Goal: Task Accomplishment & Management: Complete application form

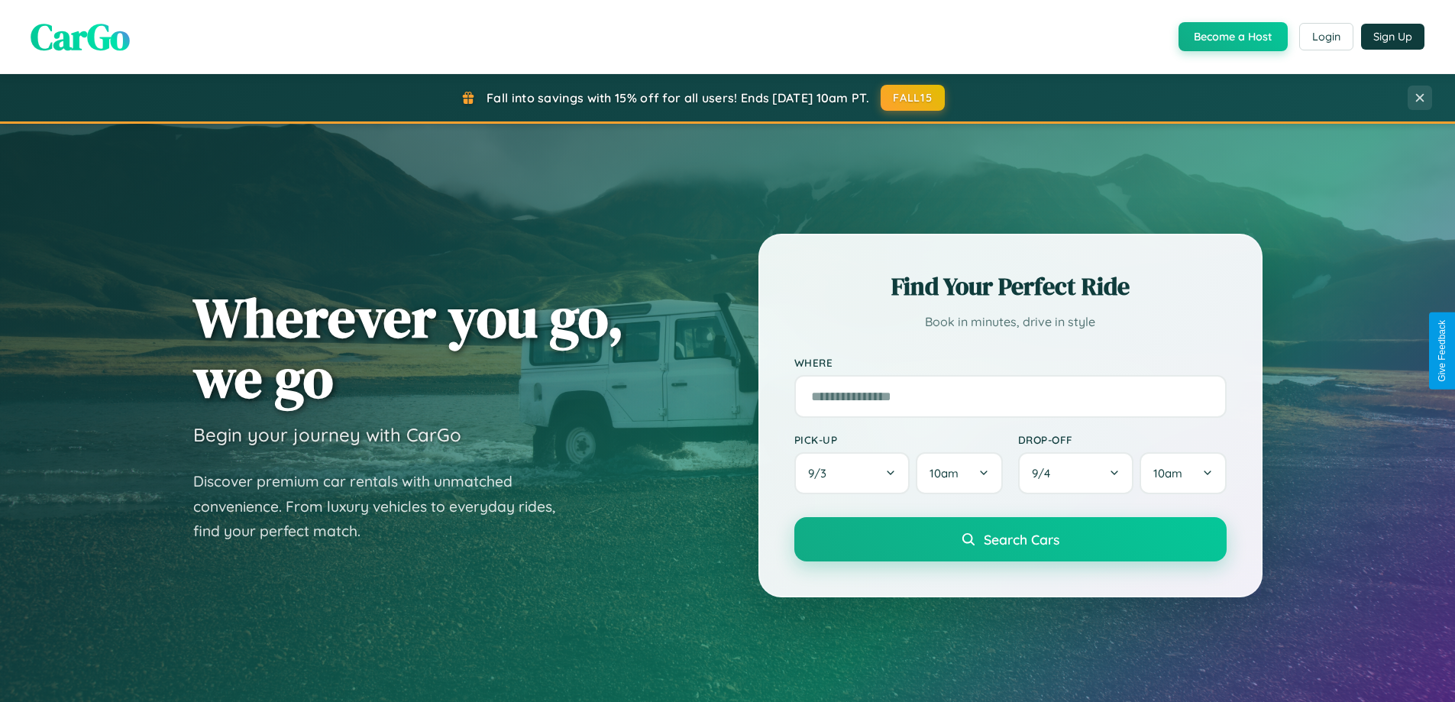
scroll to position [2940, 0]
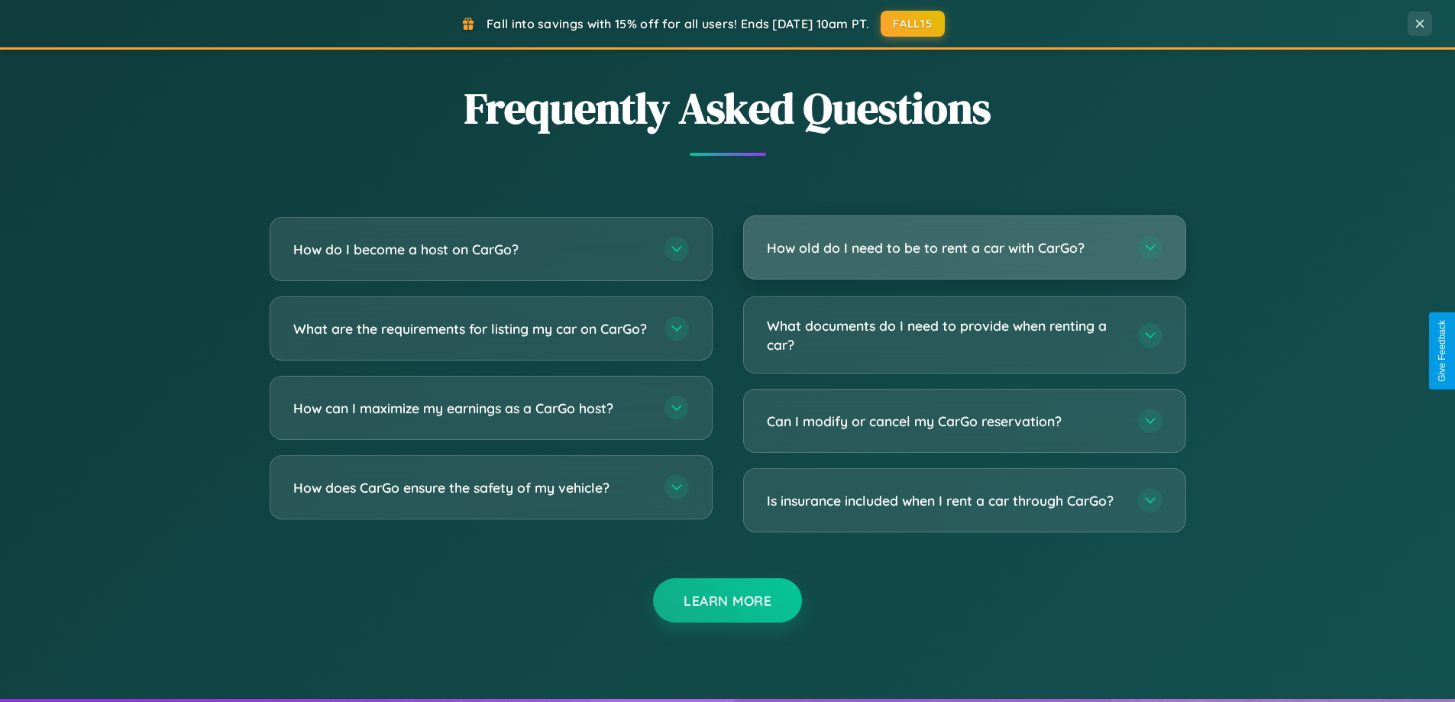
click at [964, 248] on h3 "How old do I need to be to rent a car with CarGo?" at bounding box center [945, 247] width 356 height 19
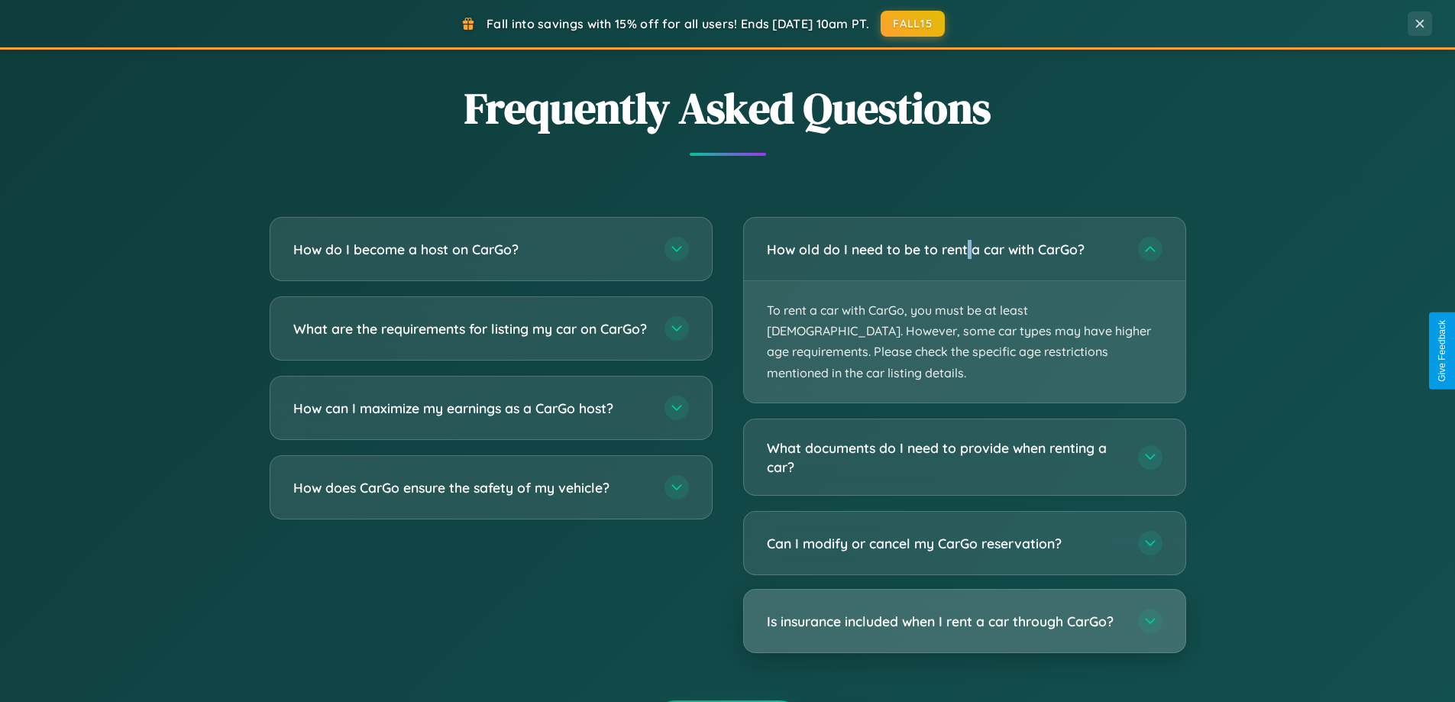
click at [964, 612] on h3 "Is insurance included when I rent a car through CarGo?" at bounding box center [945, 621] width 356 height 19
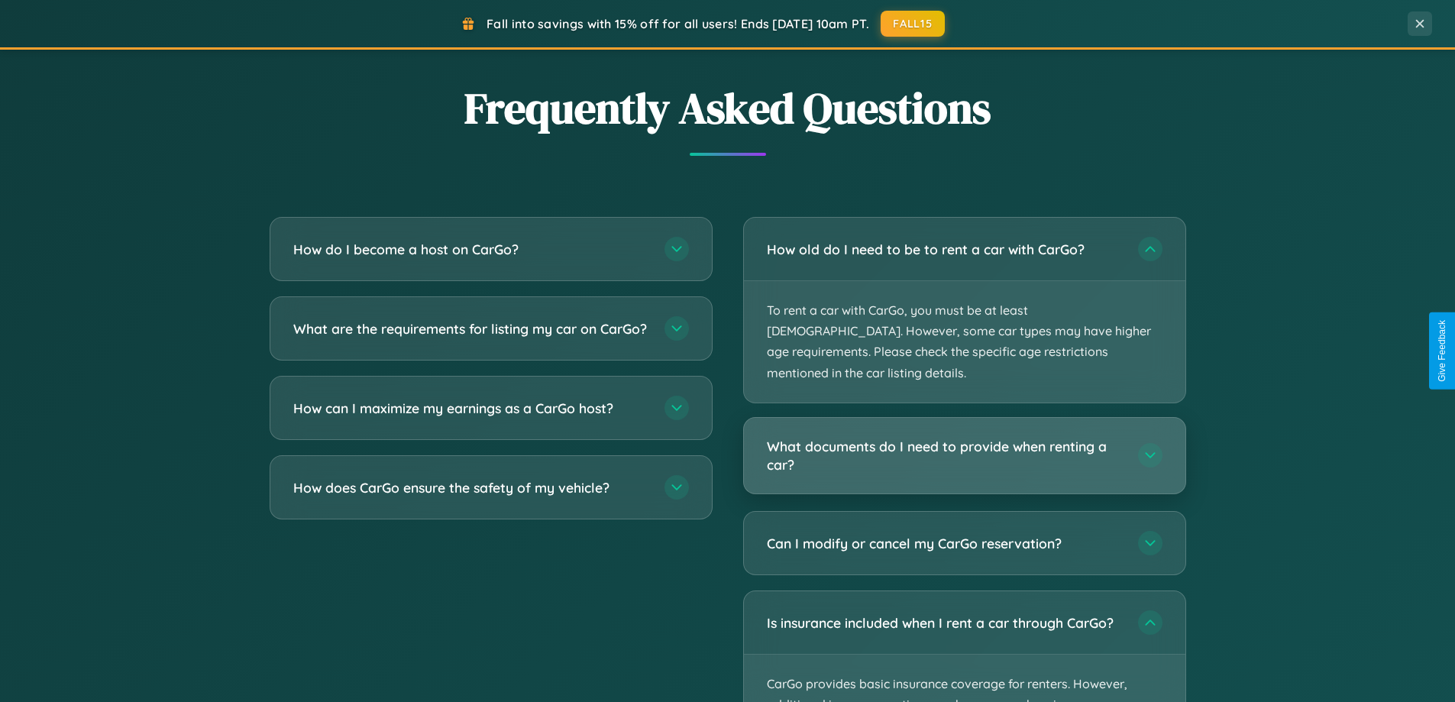
click at [964, 437] on h3 "What documents do I need to provide when renting a car?" at bounding box center [945, 455] width 356 height 37
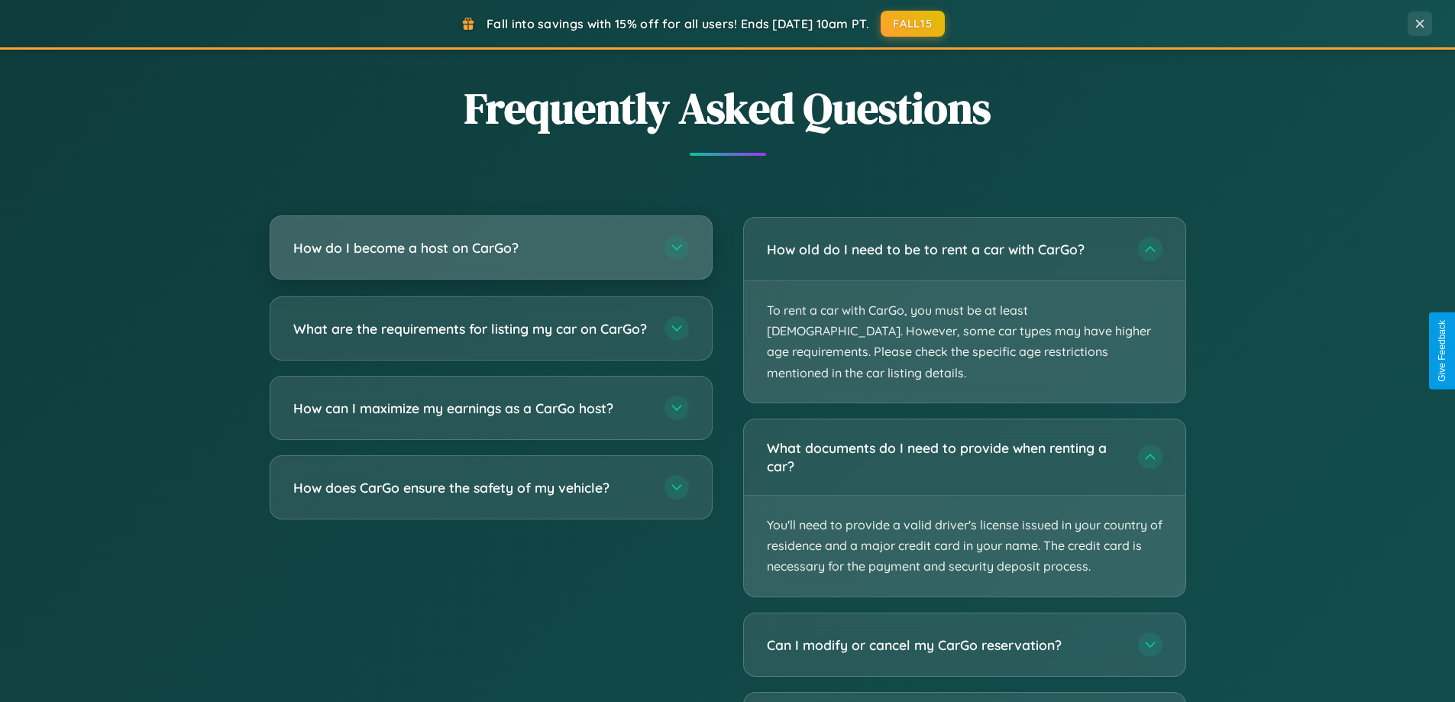
click at [490, 249] on h3 "How do I become a host on CarGo?" at bounding box center [471, 247] width 356 height 19
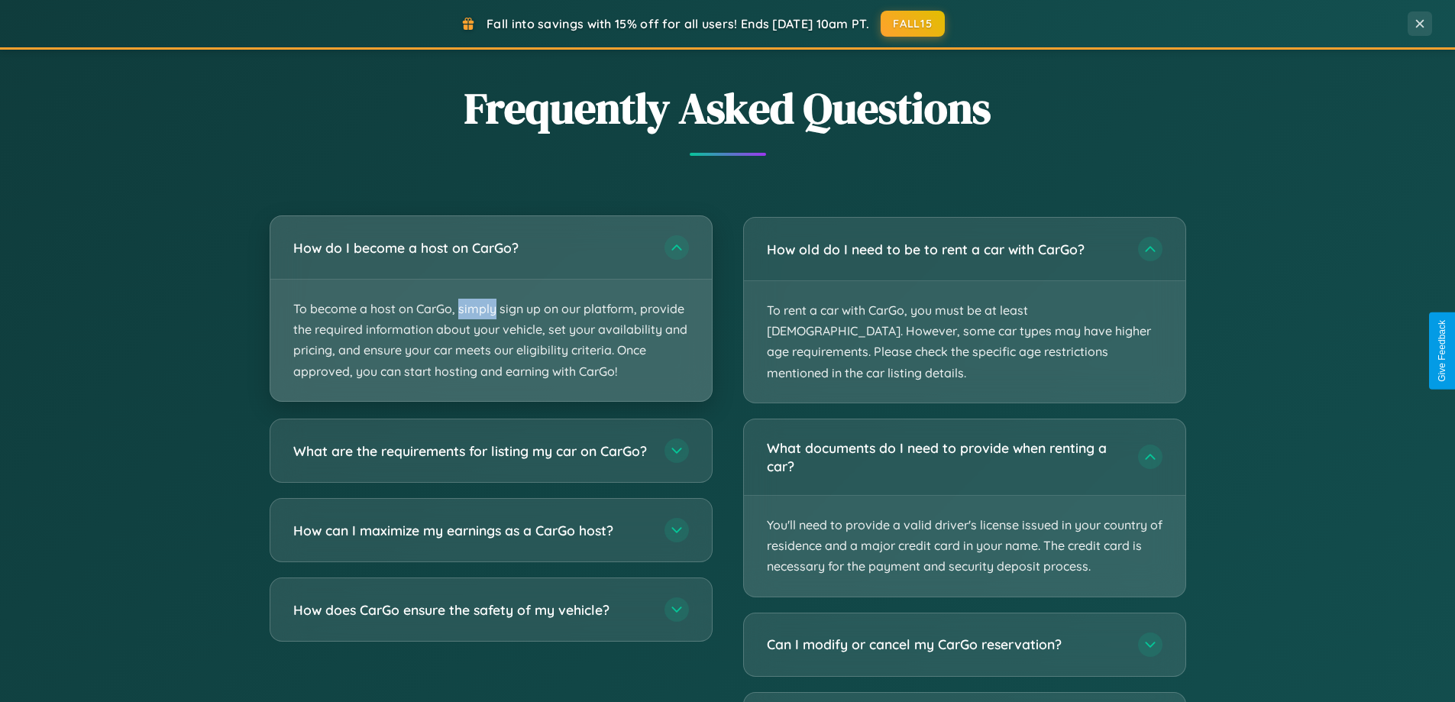
click at [490, 308] on p "To become a host on CarGo, simply sign up on our platform, provide the required…" at bounding box center [491, 340] width 442 height 121
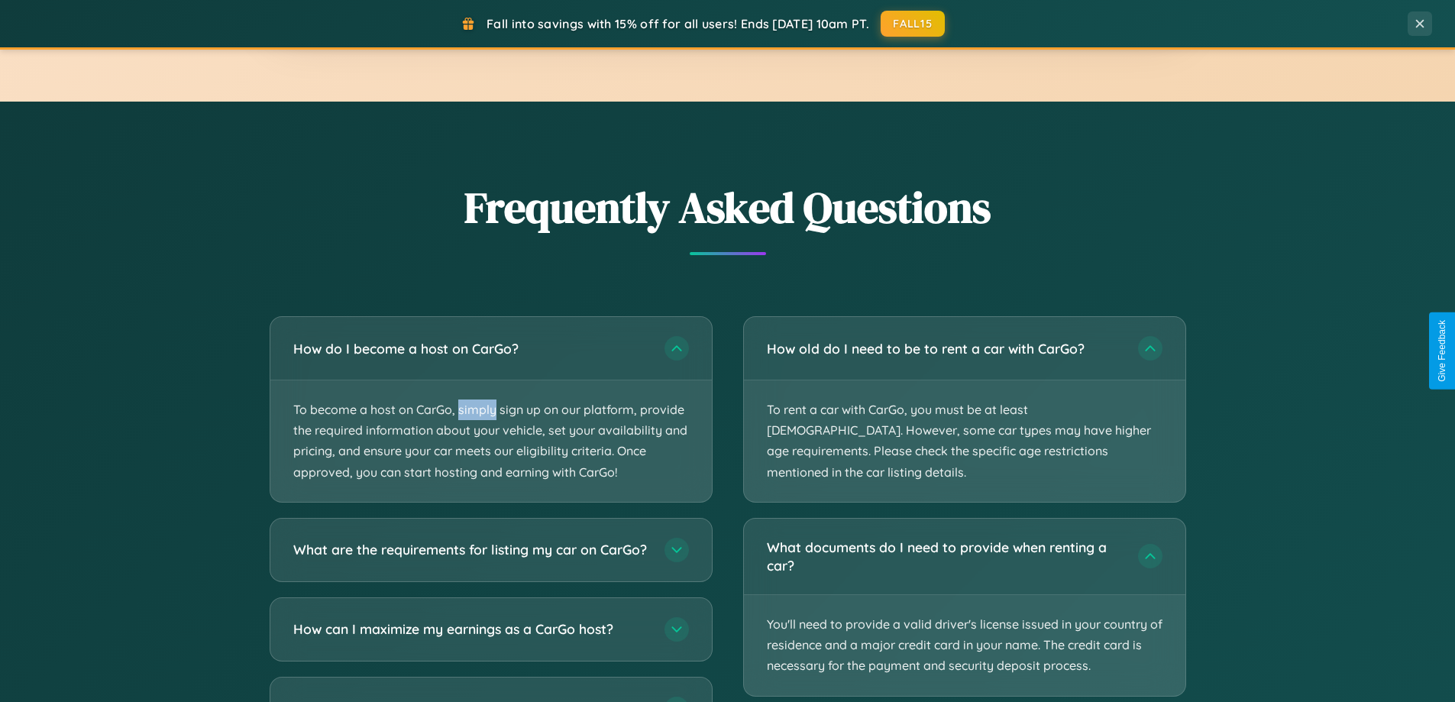
scroll to position [0, 0]
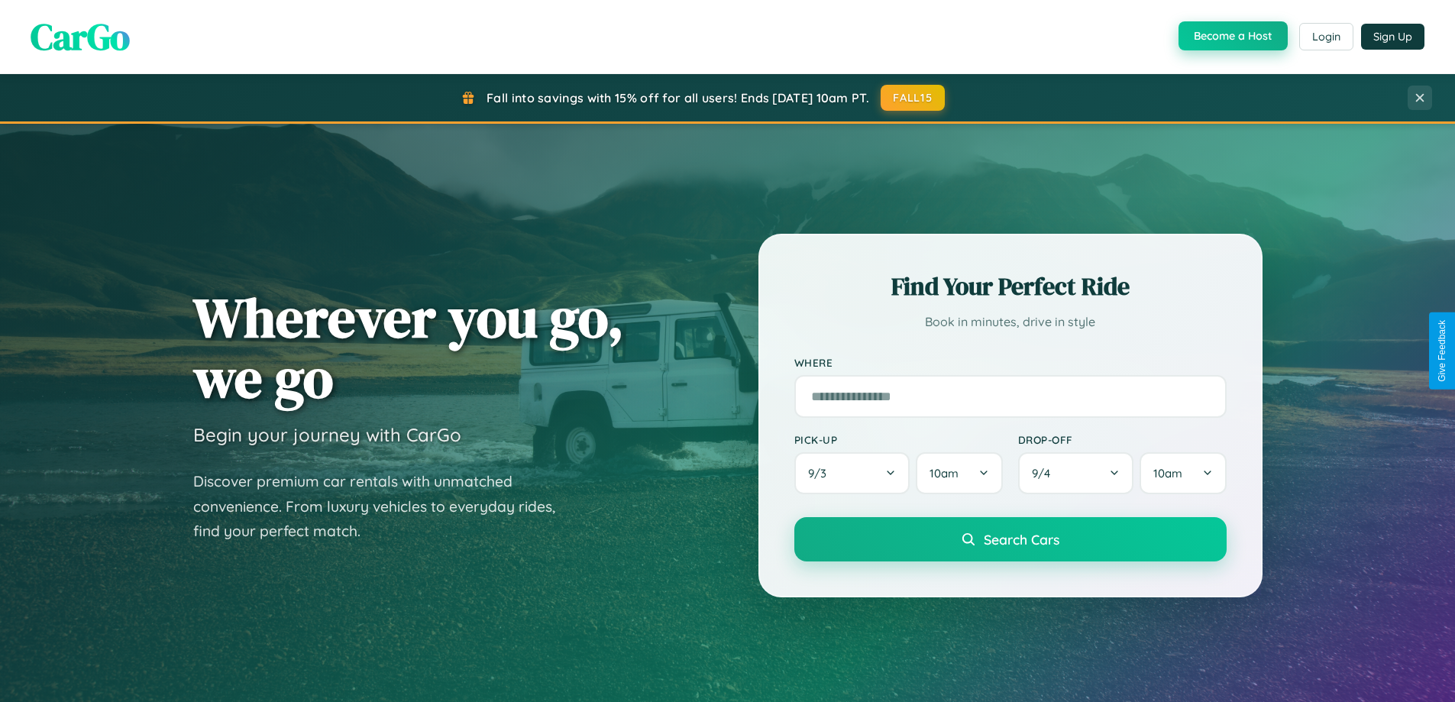
click at [1232, 37] on button "Become a Host" at bounding box center [1233, 35] width 109 height 29
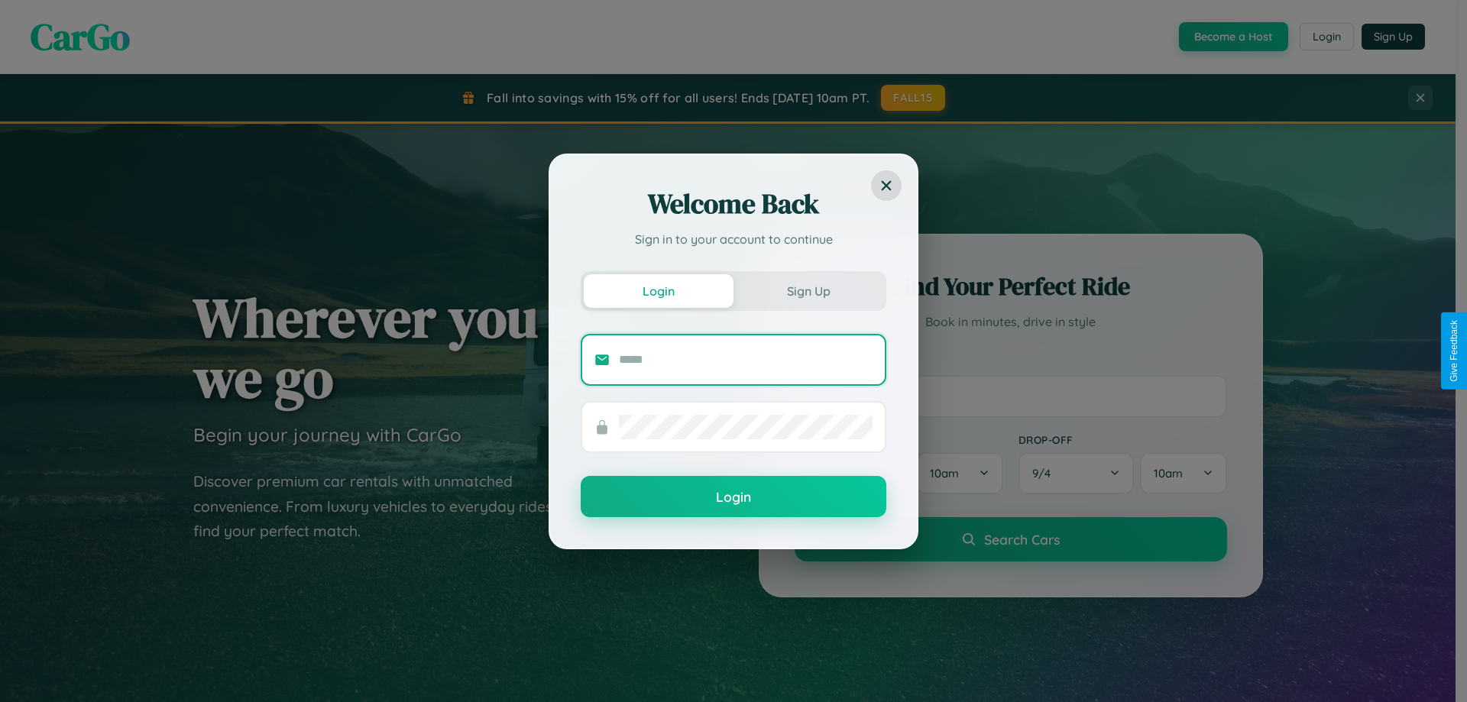
click at [746, 359] on input "text" at bounding box center [746, 360] width 254 height 24
type input "**********"
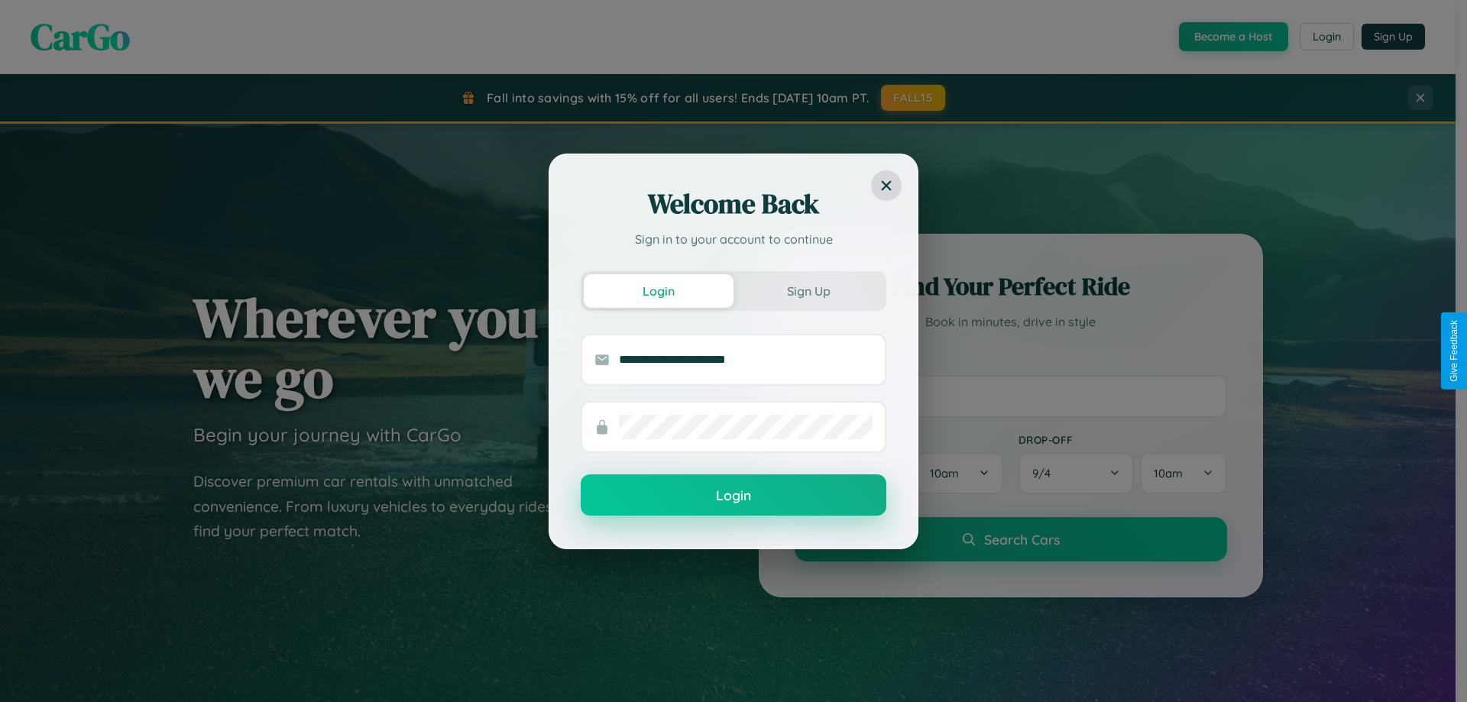
click at [733, 495] on button "Login" at bounding box center [734, 494] width 306 height 41
